Goal: Find specific page/section: Find specific page/section

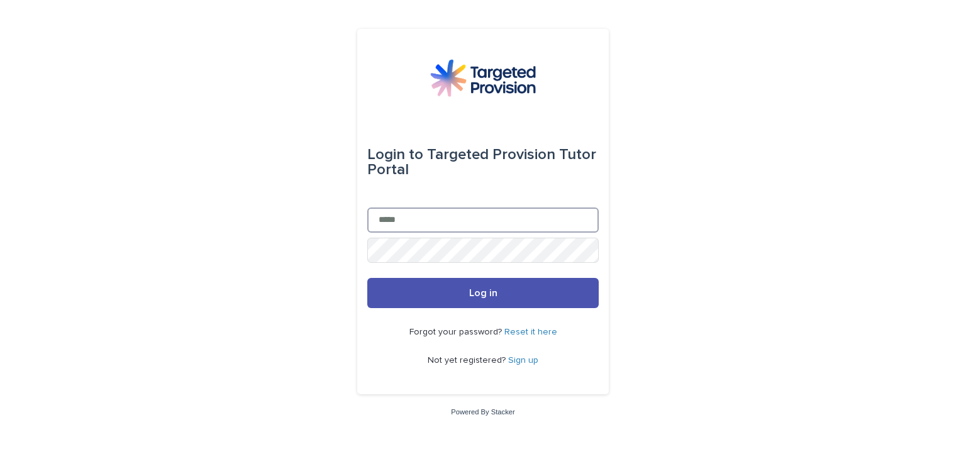
click at [438, 221] on input "Email" at bounding box center [482, 220] width 231 height 25
type input "**********"
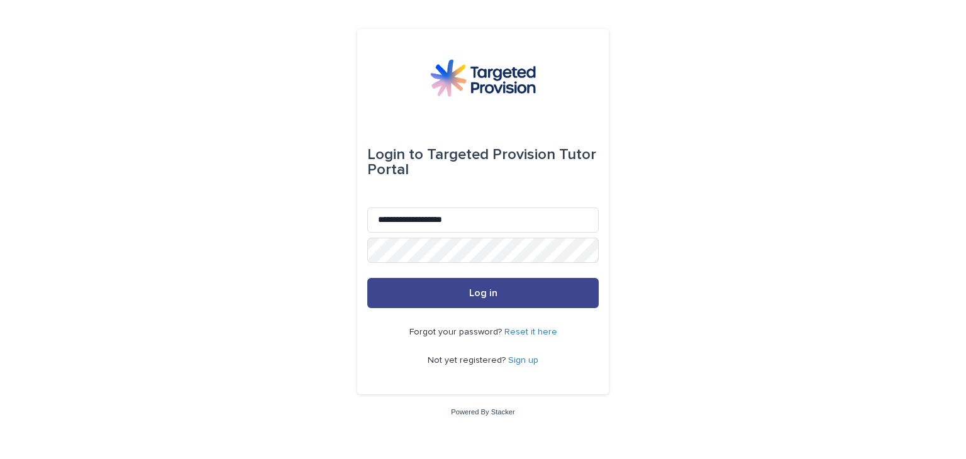
click at [463, 290] on button "Log in" at bounding box center [482, 293] width 231 height 30
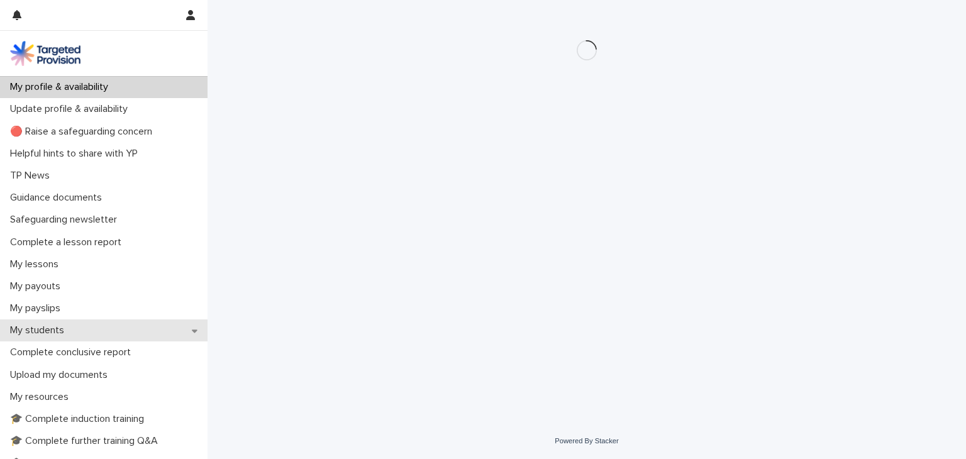
click at [58, 328] on p "My students" at bounding box center [39, 330] width 69 height 12
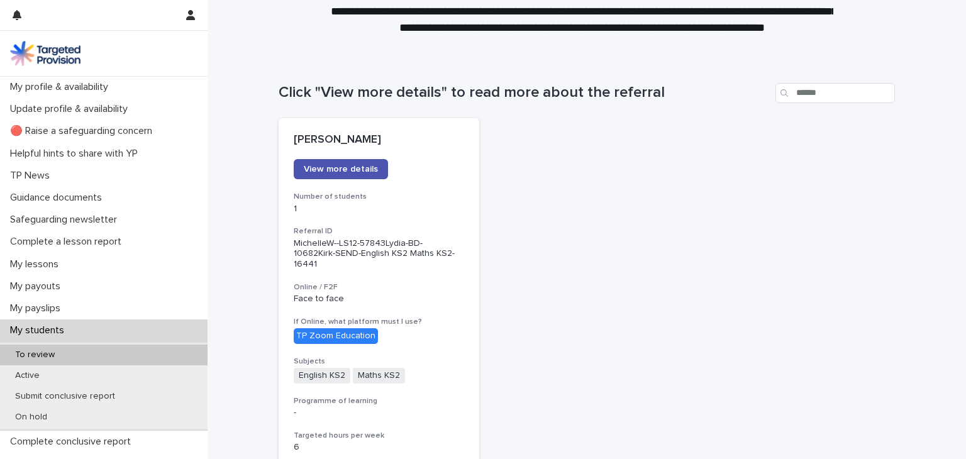
scroll to position [65, 0]
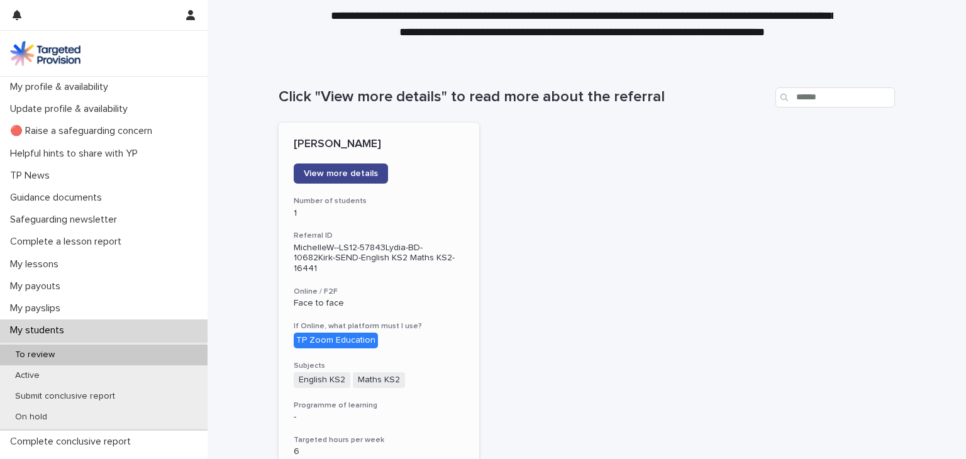
click at [345, 169] on span "View more details" at bounding box center [341, 173] width 74 height 9
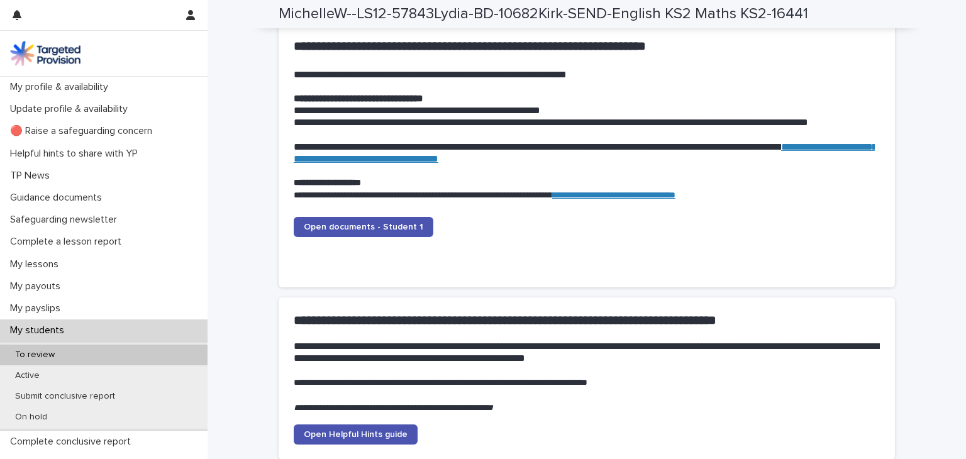
scroll to position [1229, 0]
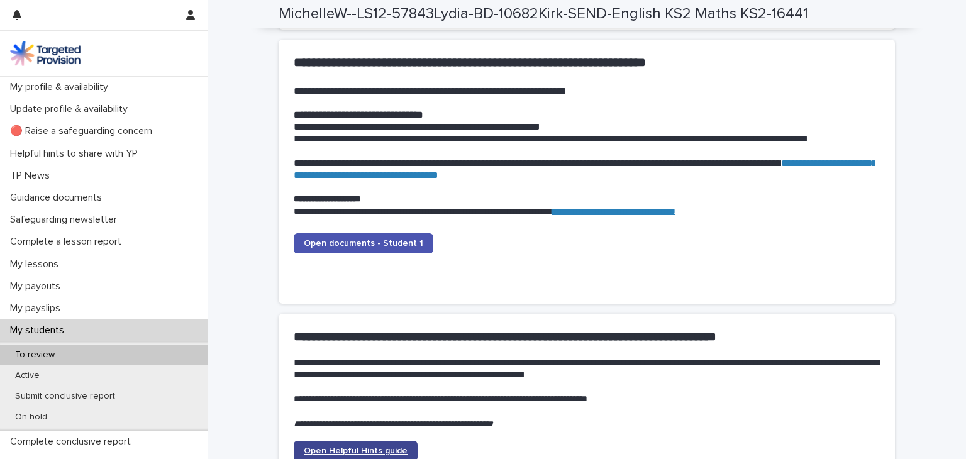
click at [363, 447] on span "Open Helpful Hints guide" at bounding box center [356, 450] width 104 height 9
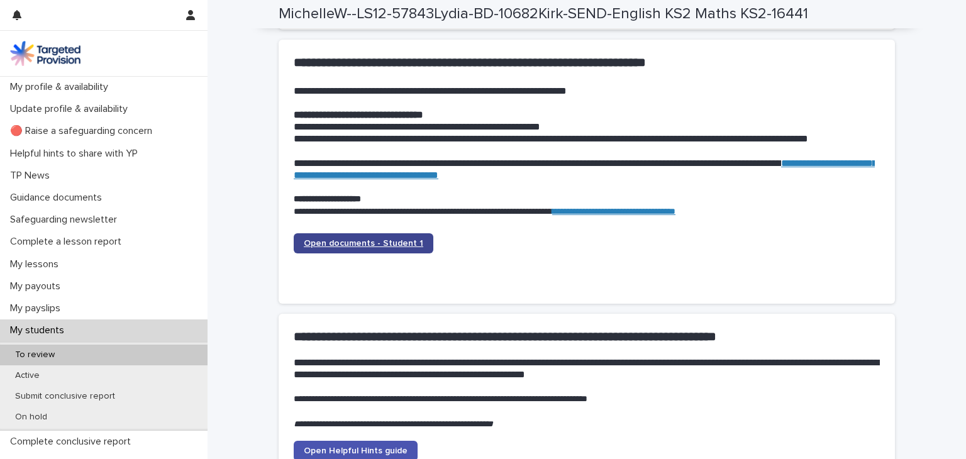
click at [350, 237] on link "Open documents - Student 1" at bounding box center [364, 243] width 140 height 20
